Goal: Navigation & Orientation: Find specific page/section

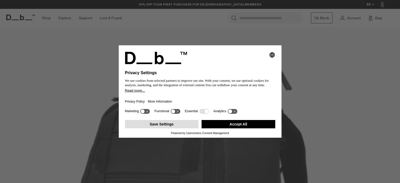
click at [174, 124] on button "Save Settings" at bounding box center [162, 124] width 74 height 8
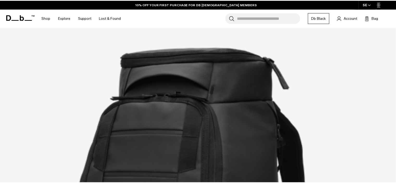
scroll to position [130, 0]
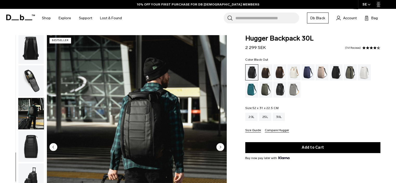
scroll to position [135, 0]
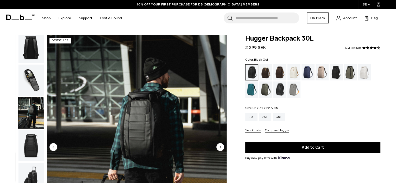
click at [28, 150] on img "button" at bounding box center [30, 145] width 25 height 31
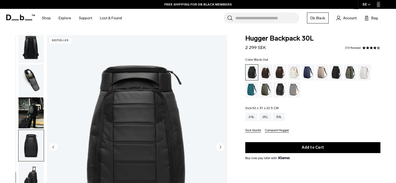
click at [27, 76] on img "button" at bounding box center [30, 80] width 25 height 31
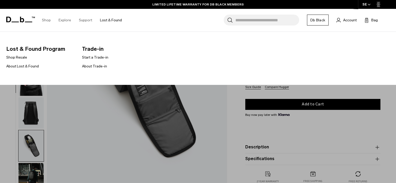
scroll to position [104, 0]
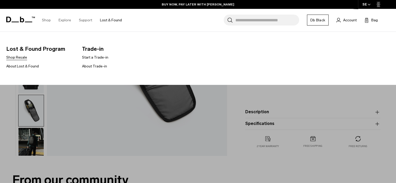
click at [22, 58] on link "Shop Resale" at bounding box center [16, 57] width 21 height 5
